Goal: Find specific fact: Find specific fact

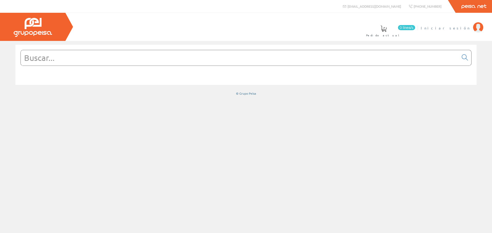
click at [459, 28] on span "Iniciar sesión" at bounding box center [446, 27] width 50 height 5
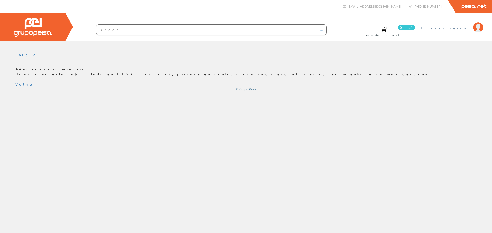
click at [466, 24] on link "Iniciar sesión" at bounding box center [452, 23] width 62 height 5
click at [463, 30] on font "Iniciar sesión" at bounding box center [446, 28] width 50 height 5
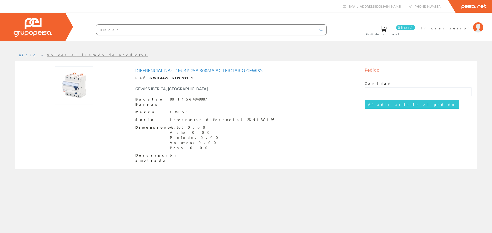
drag, startPoint x: 196, startPoint y: 67, endPoint x: 196, endPoint y: 70, distance: 2.6
click at [196, 67] on div "Diferencial Na-t 4m. 4p 25a 300ma Ac Terciario Gewiss Ref. GWD4429 GEWE9311 GEW…" at bounding box center [245, 116] width 229 height 99
click at [195, 70] on font "Diferencial Na-t 4m. 4p 25a 300ma Ac Terciario Gewiss" at bounding box center [198, 70] width 127 height 5
click at [126, 78] on div at bounding box center [73, 86] width 107 height 38
drag, startPoint x: 142, startPoint y: 77, endPoint x: 180, endPoint y: 78, distance: 37.9
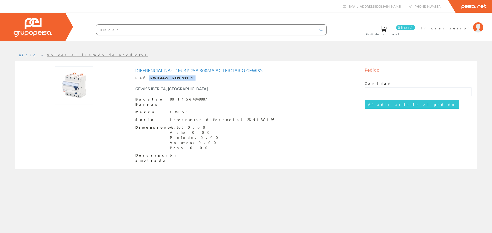
click at [180, 78] on div "Ref. GWD4429 GEWE9311" at bounding box center [246, 78] width 222 height 5
copy font "GWD4429 GEWE9311"
